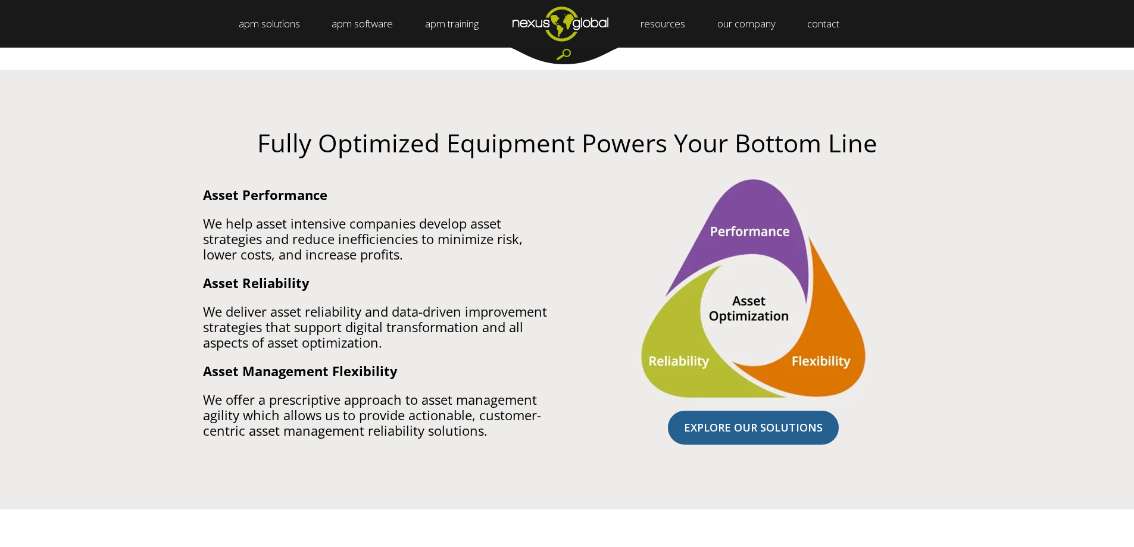
scroll to position [655, 0]
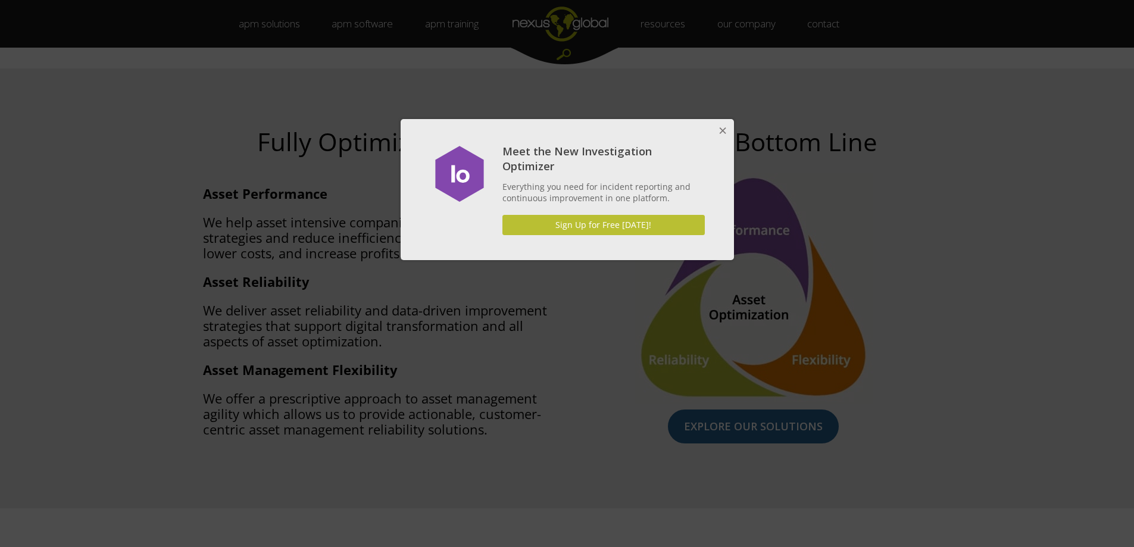
click at [721, 134] on button "Close" at bounding box center [722, 131] width 24 height 24
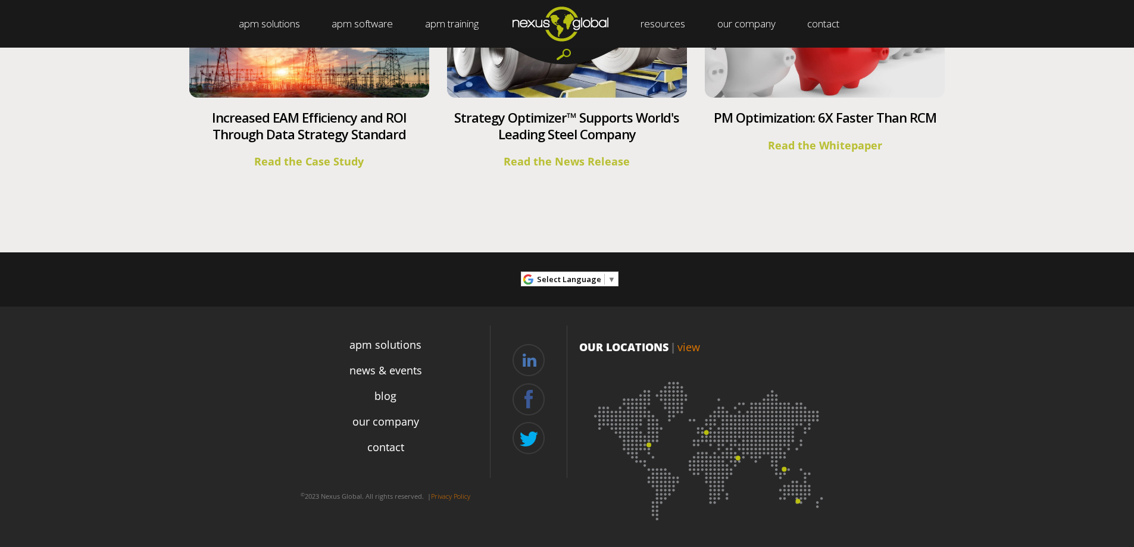
scroll to position [4352, 0]
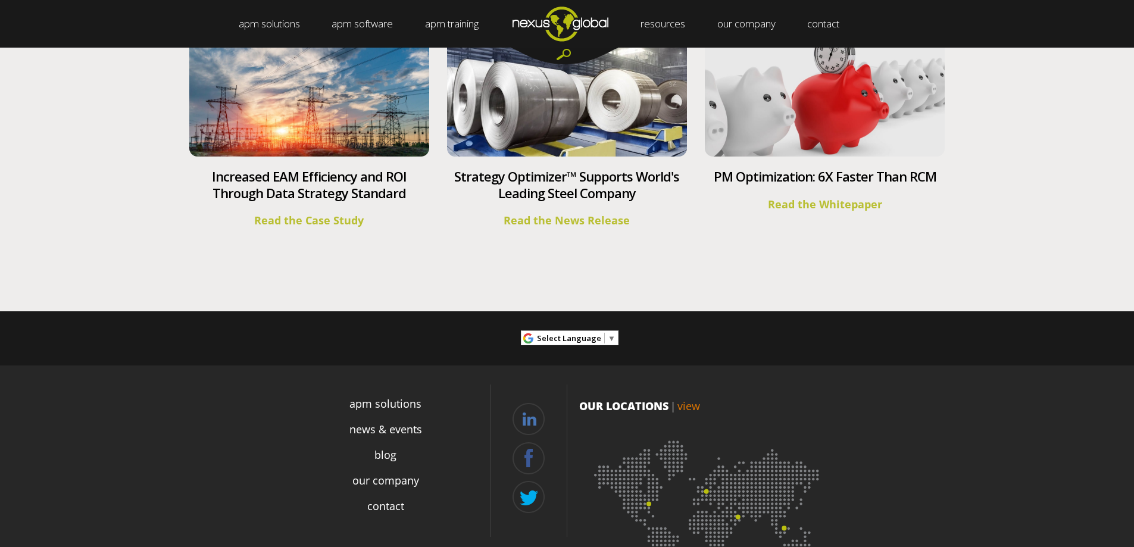
click at [705, 491] on img at bounding box center [710, 505] width 262 height 161
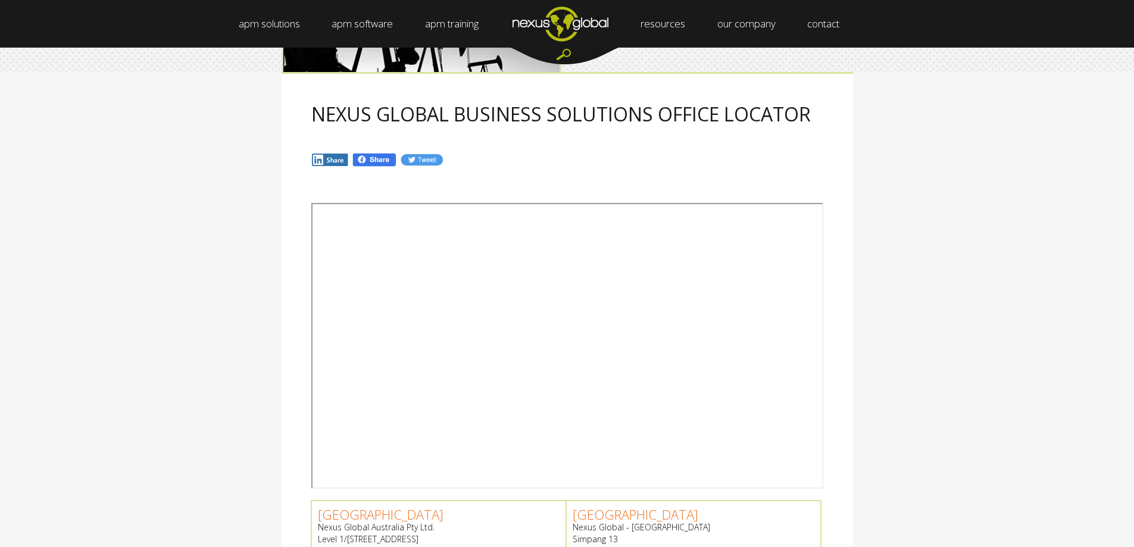
scroll to position [119, 0]
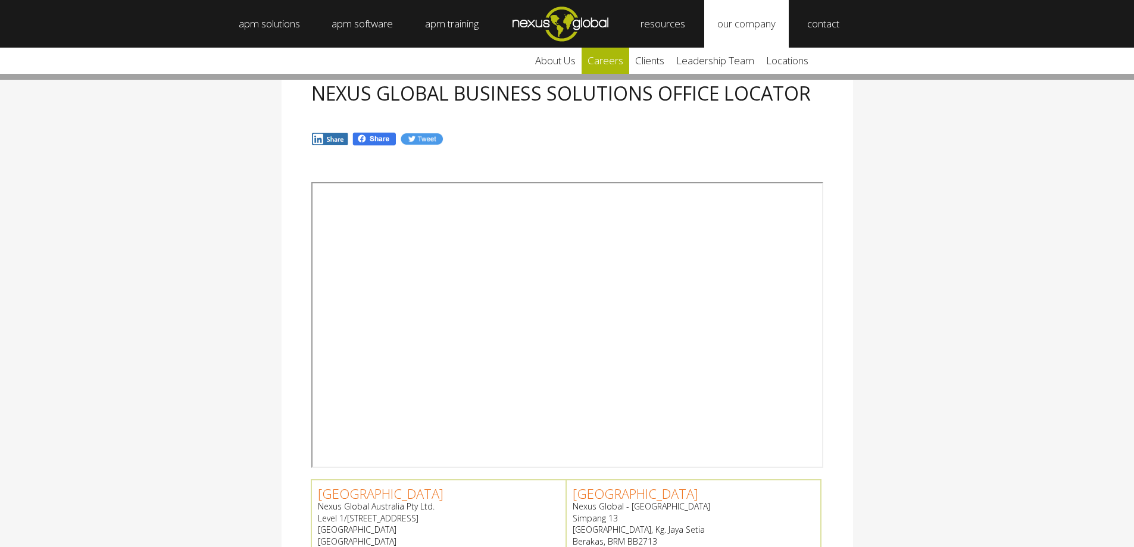
click at [616, 55] on link "careers" at bounding box center [605, 61] width 48 height 26
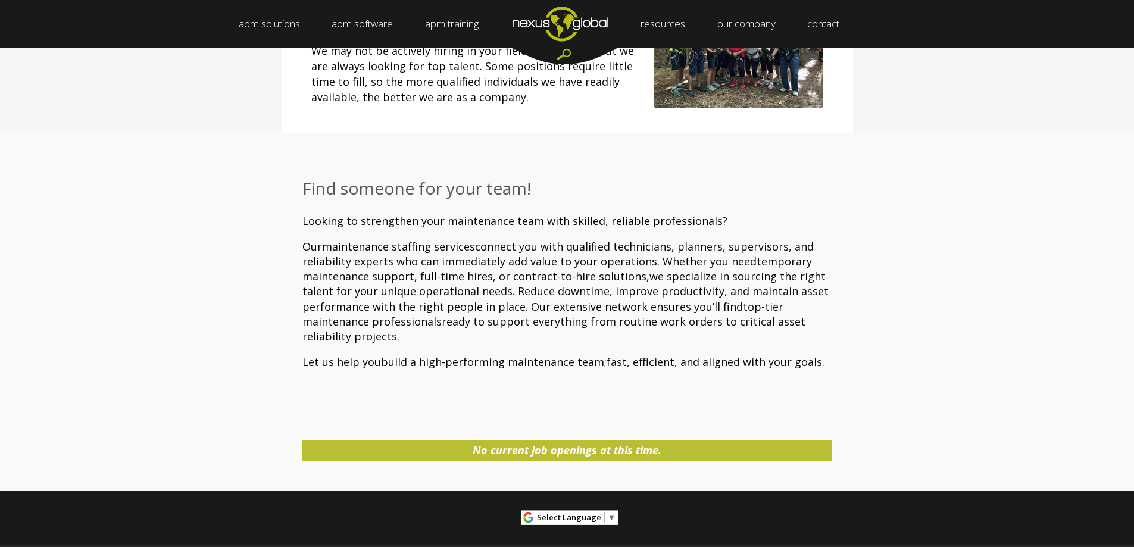
scroll to position [417, 0]
